Goal: Transaction & Acquisition: Purchase product/service

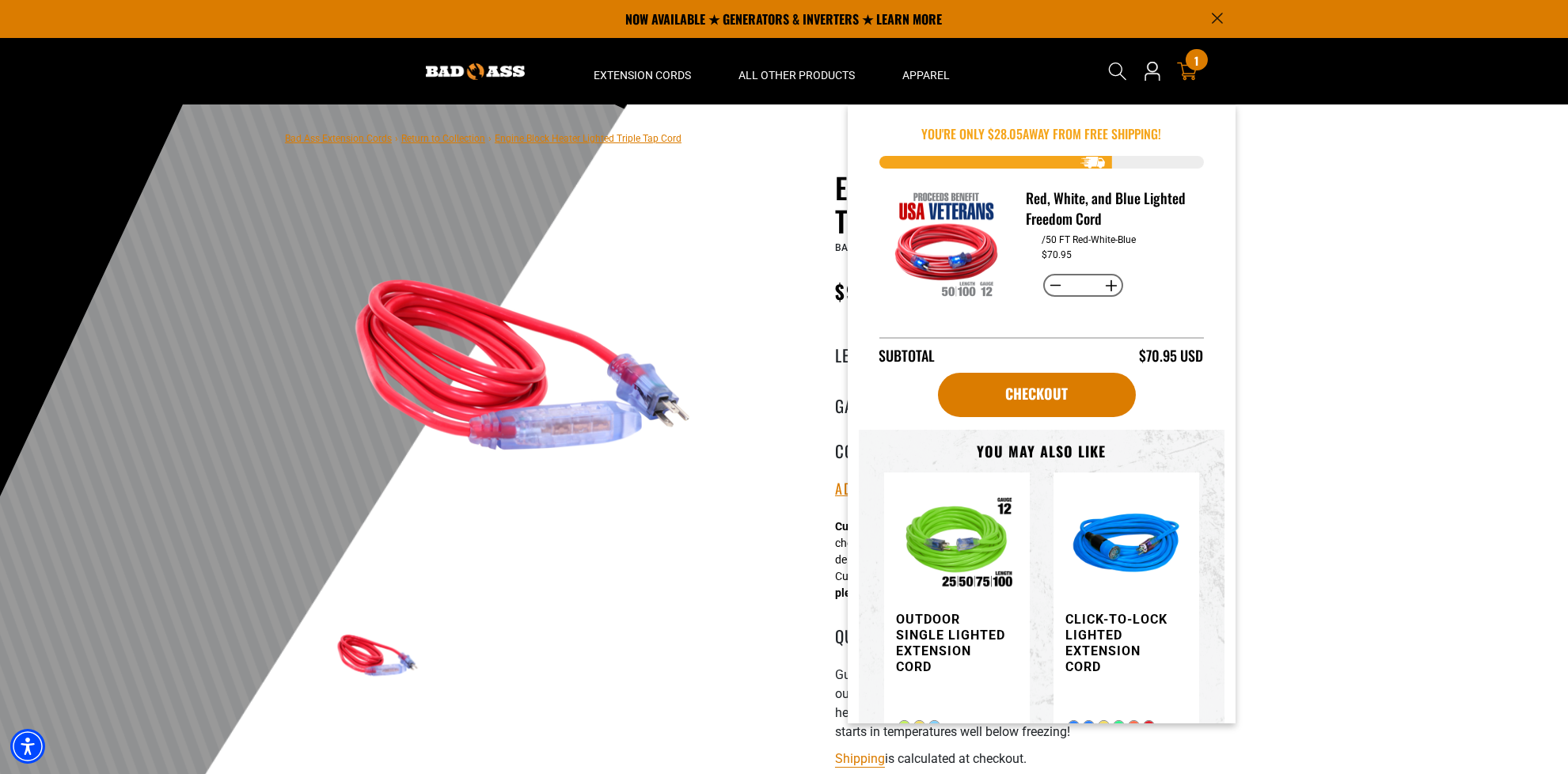
click at [1186, 53] on div "Cart 1 1 item" at bounding box center [1187, 71] width 26 height 55
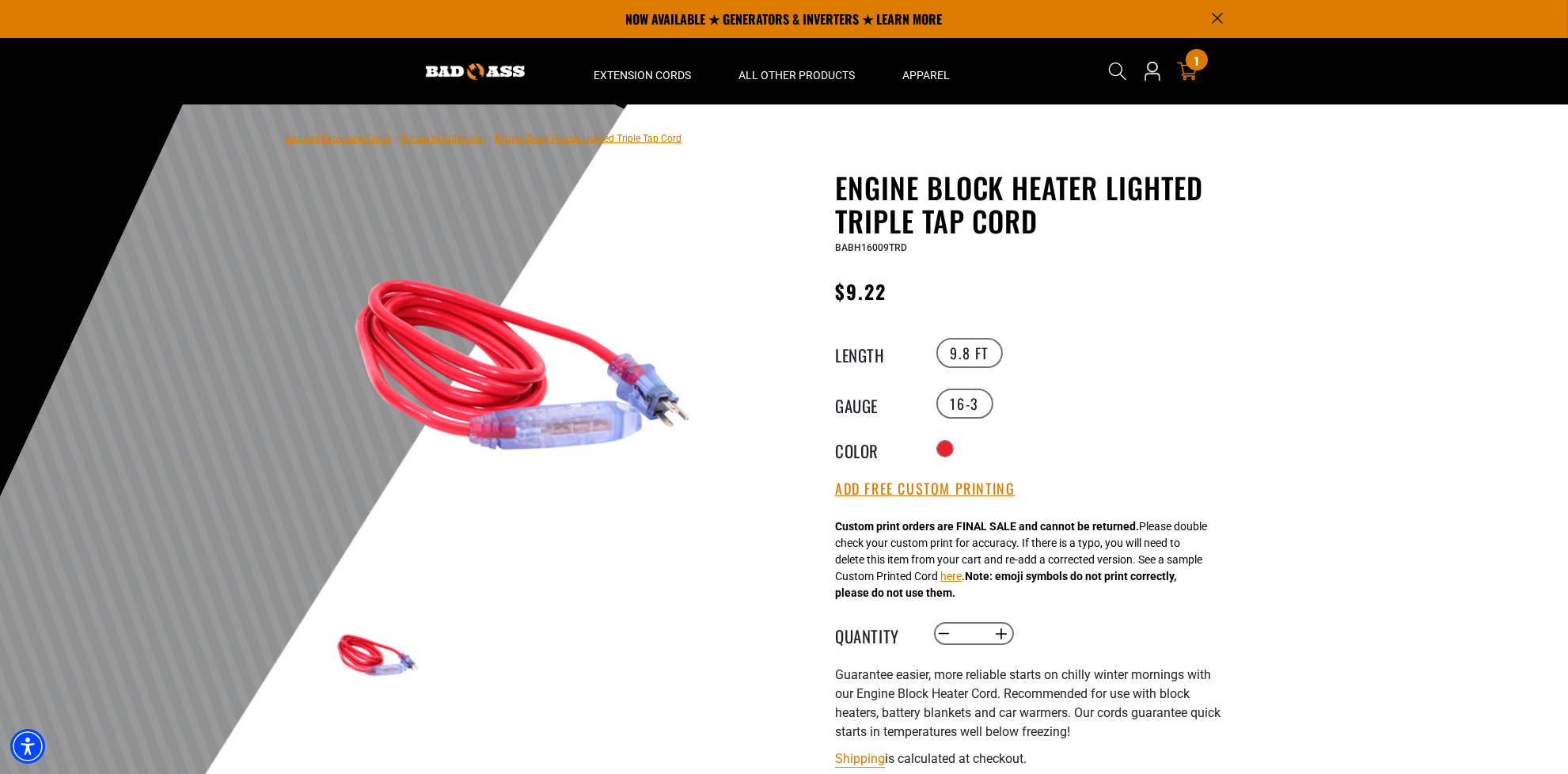
click at [1187, 64] on div "1 1 item" at bounding box center [1196, 60] width 21 height 21
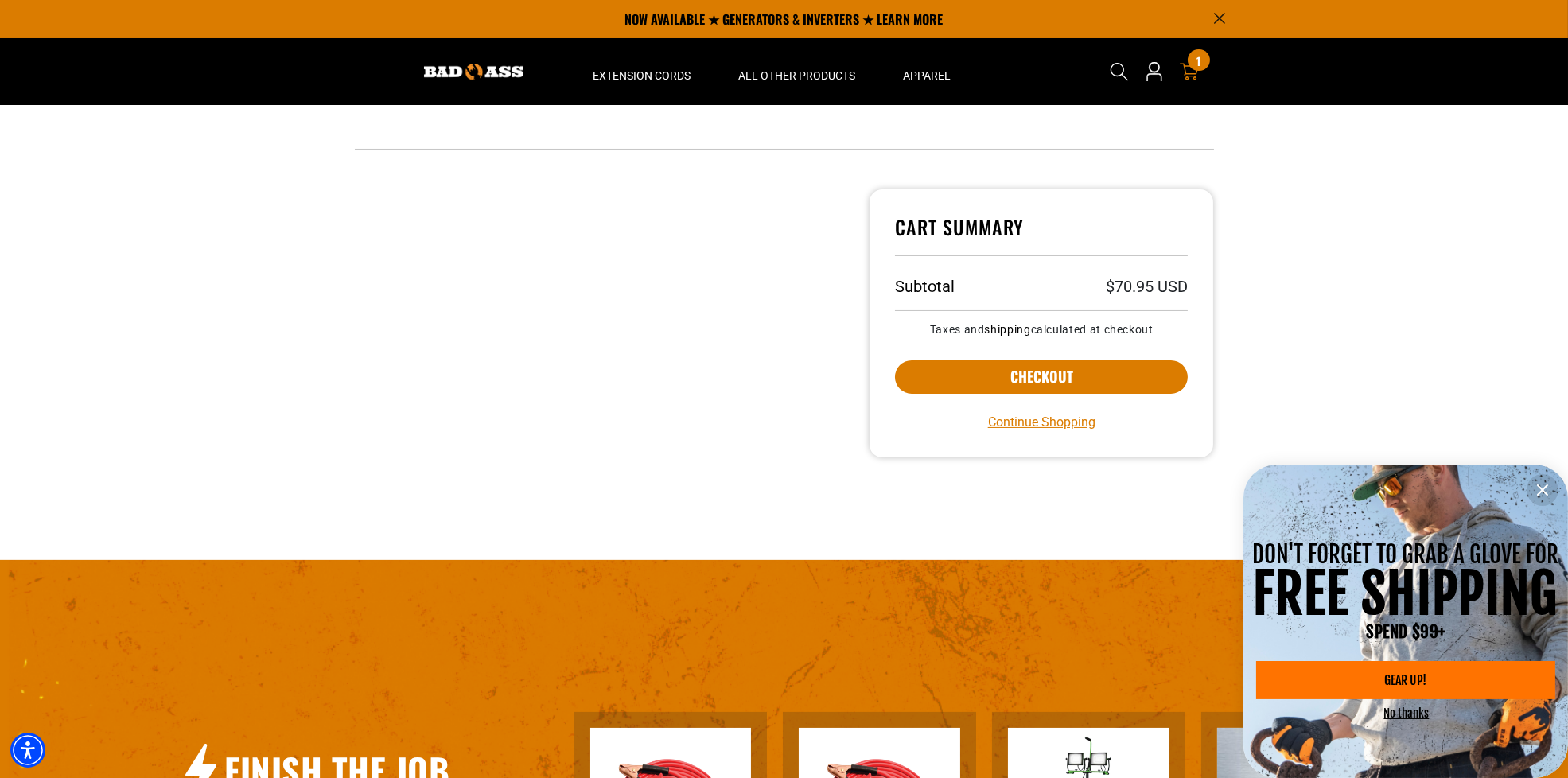
scroll to position [256, 0]
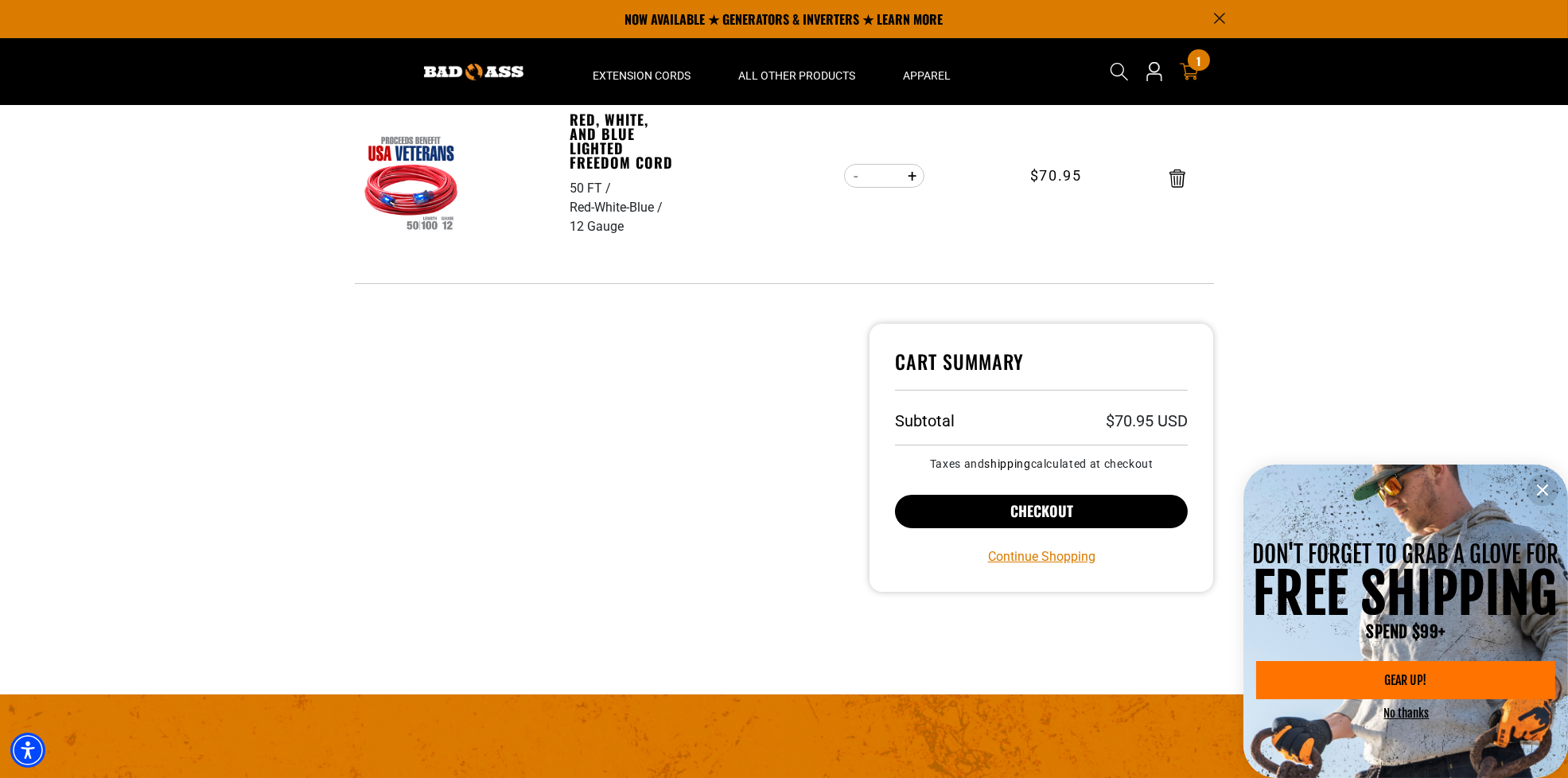
click at [992, 503] on button "Checkout" at bounding box center [1041, 511] width 293 height 33
